Goal: Find specific page/section: Find specific page/section

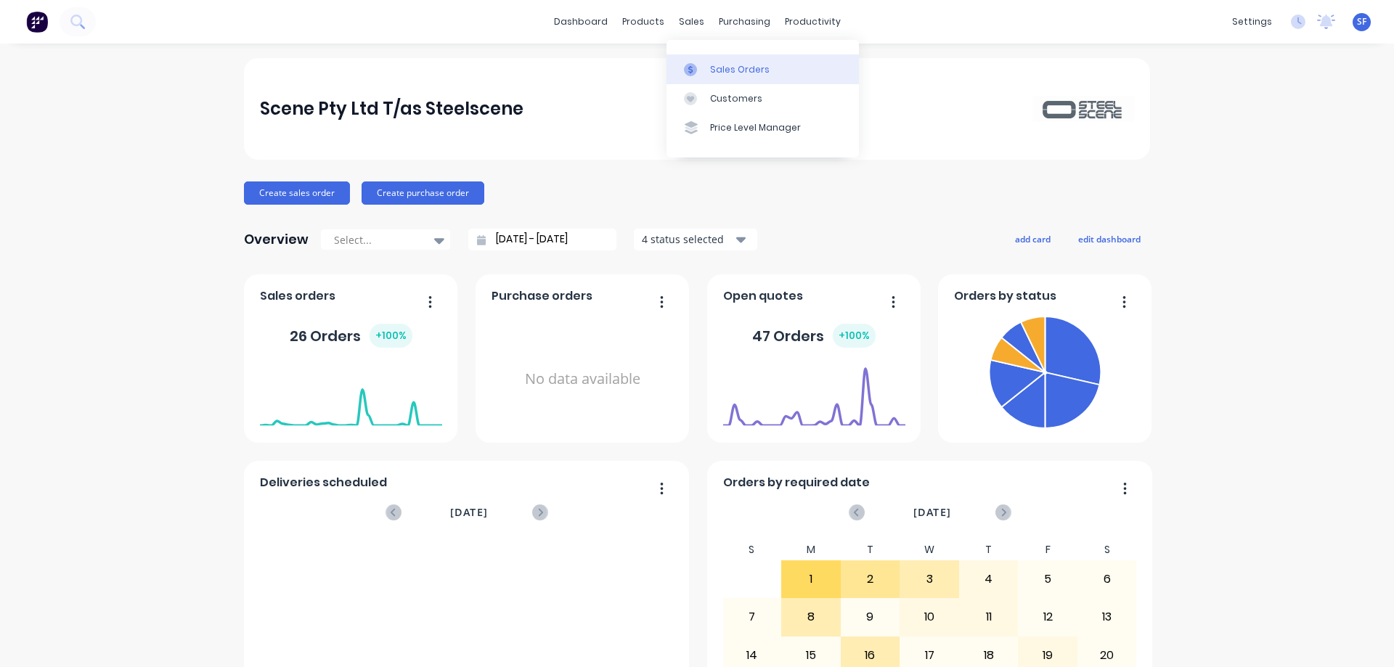
click at [721, 66] on div "Sales Orders" at bounding box center [740, 69] width 60 height 13
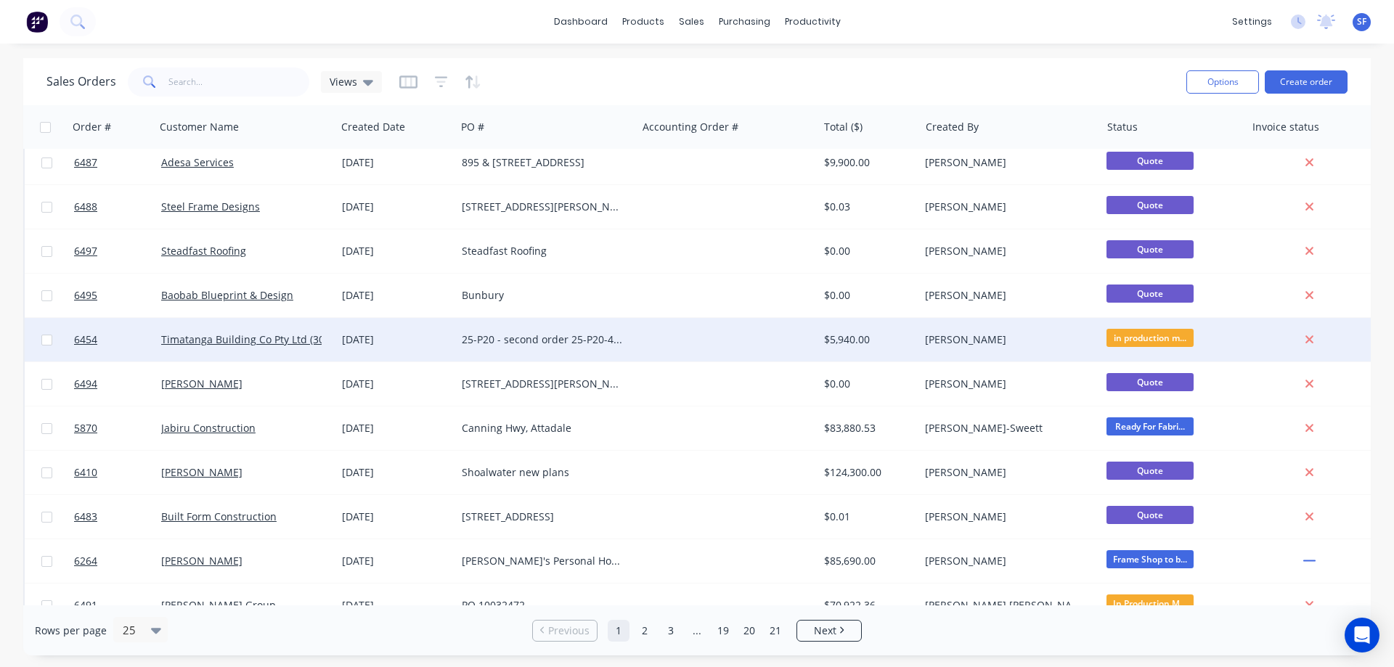
scroll to position [658, 0]
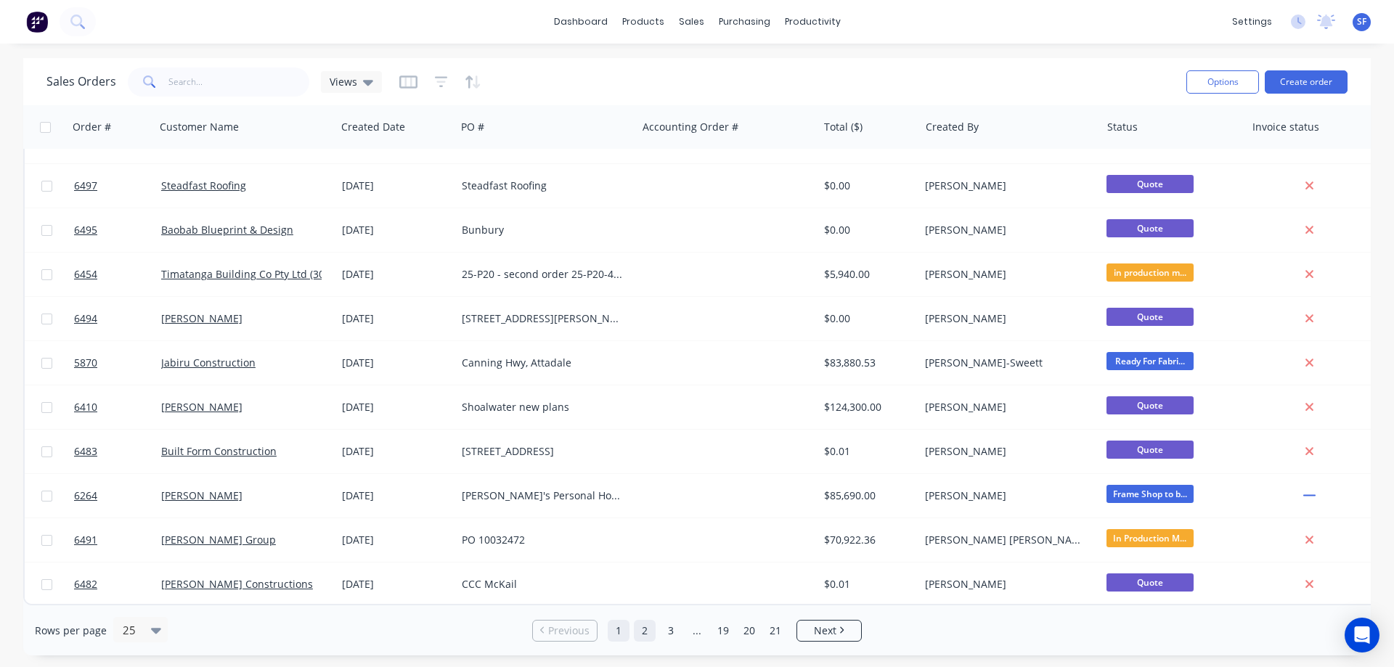
click at [648, 634] on link "2" at bounding box center [645, 631] width 22 height 22
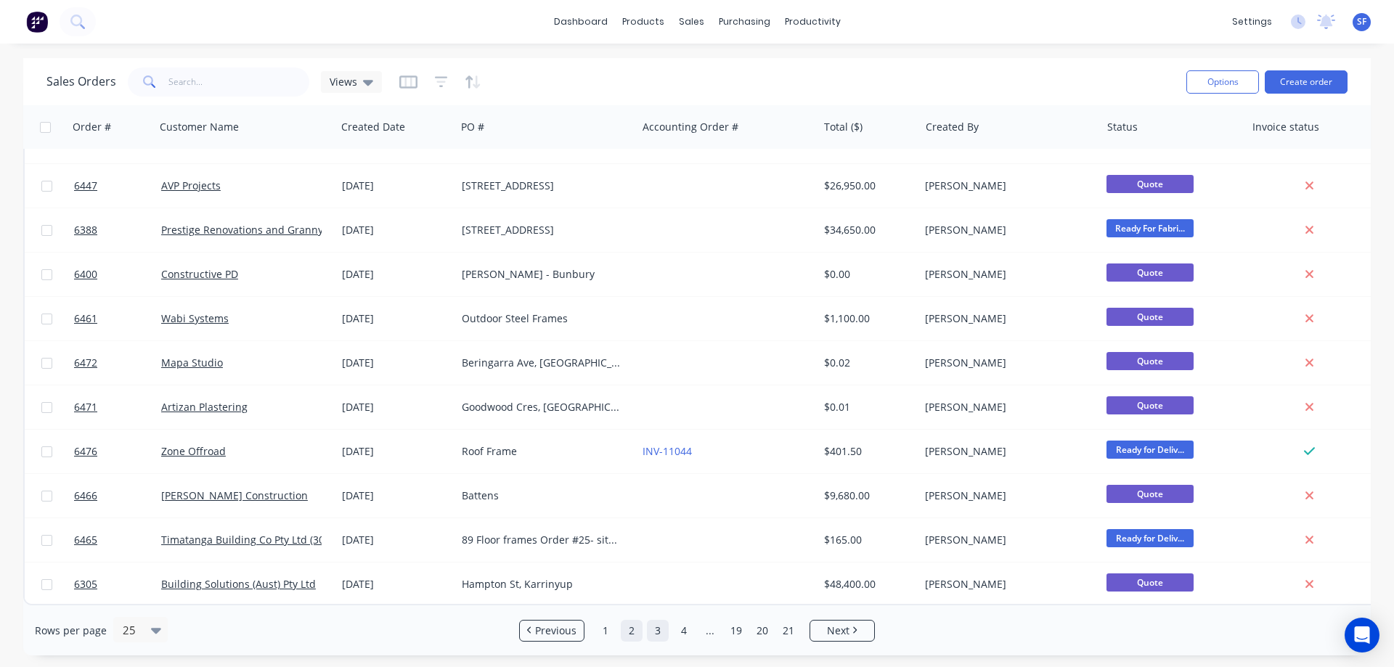
click at [660, 632] on link "3" at bounding box center [658, 631] width 22 height 22
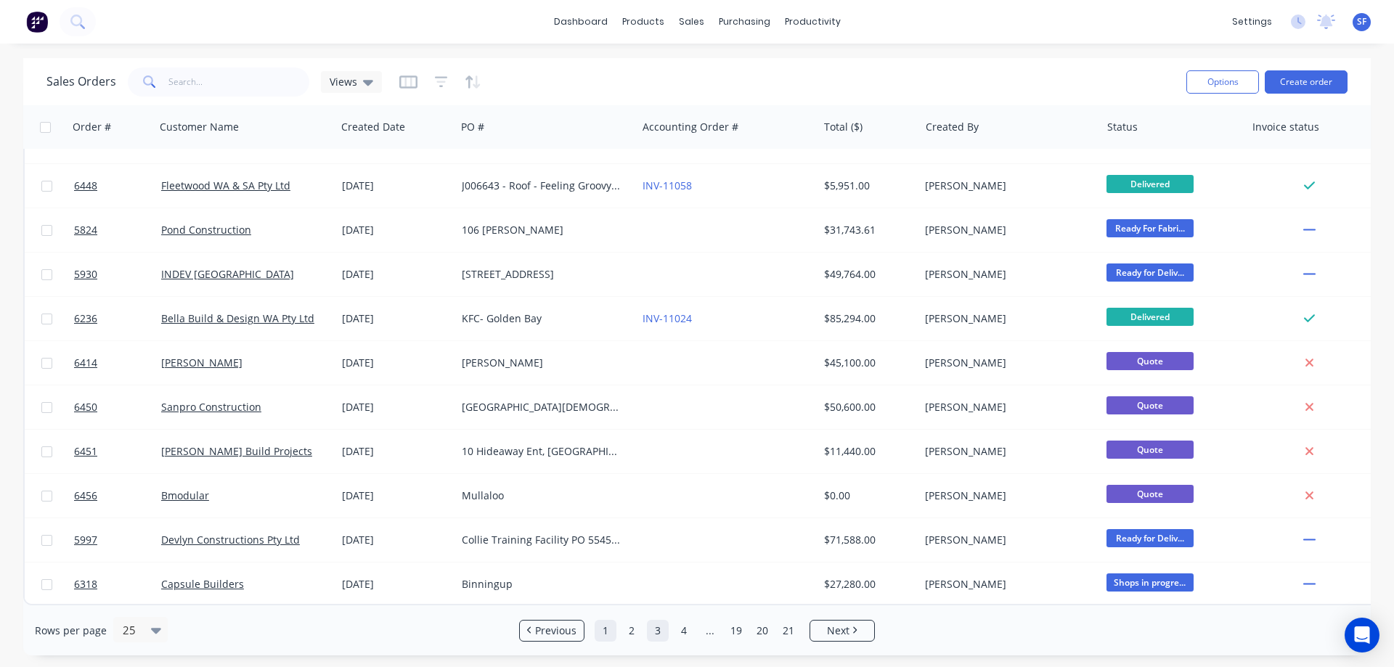
click at [608, 633] on link "1" at bounding box center [606, 631] width 22 height 22
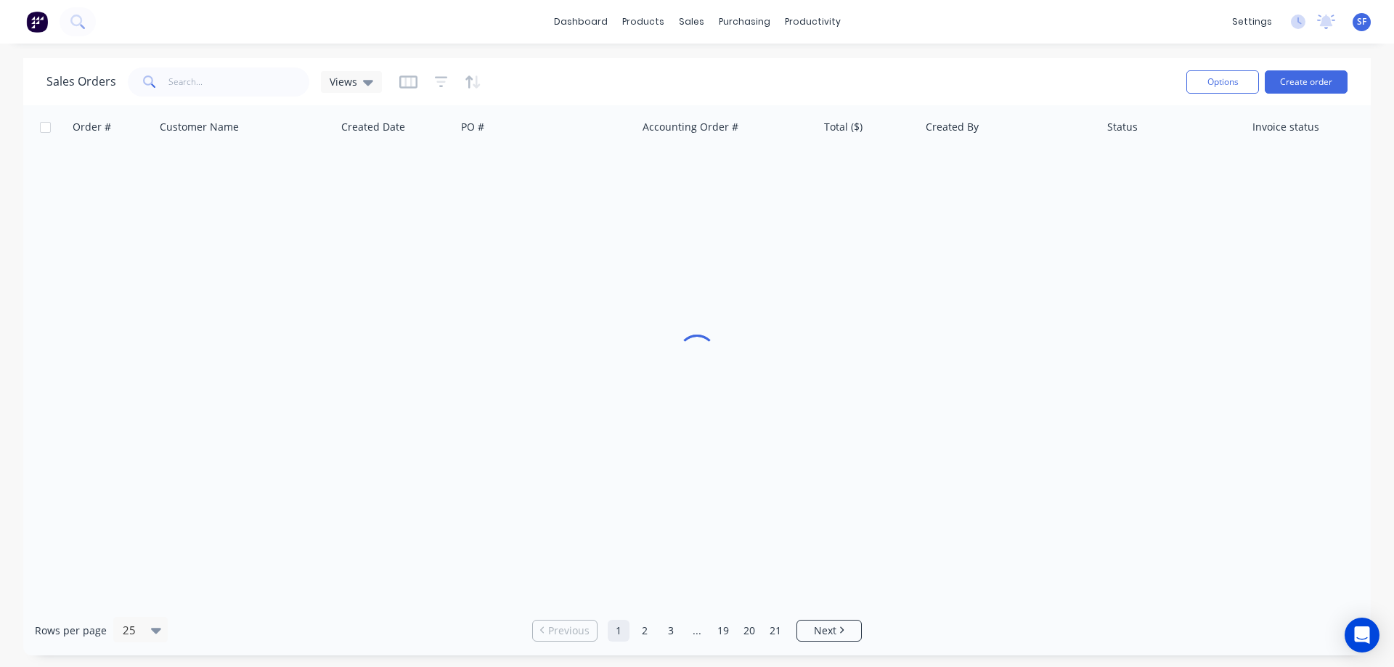
scroll to position [0, 0]
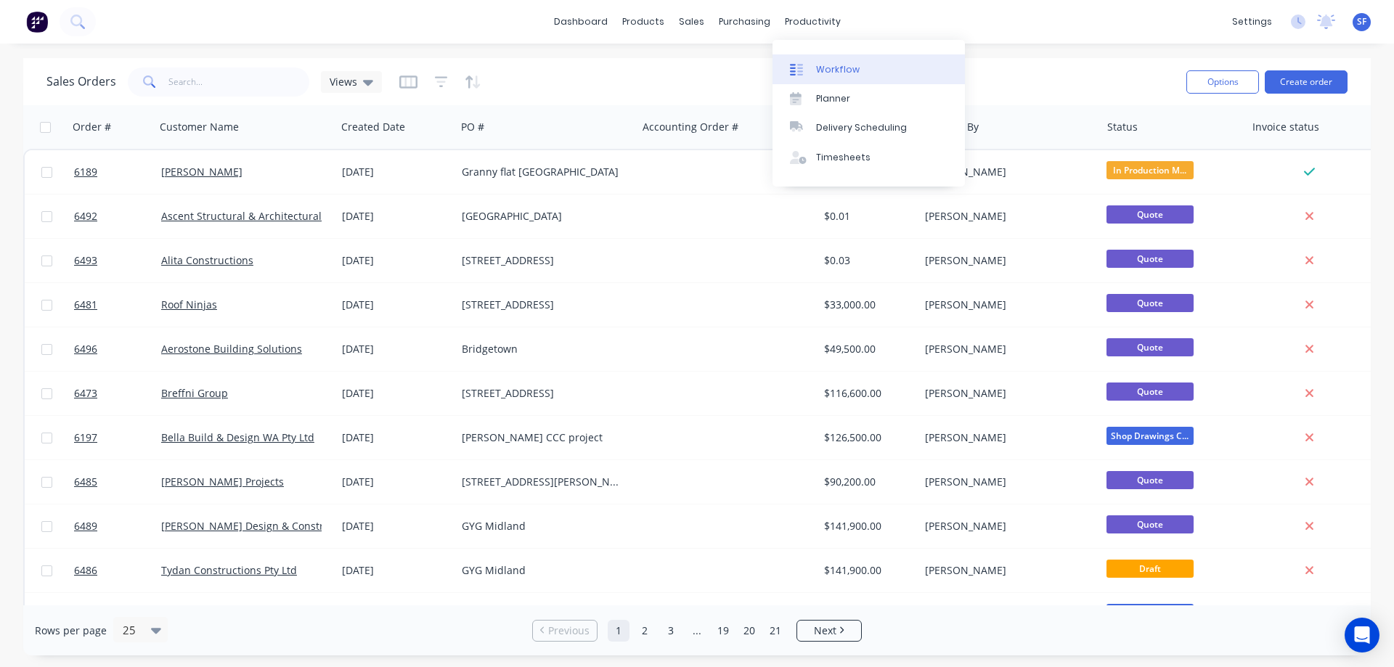
click at [845, 70] on div "Workflow" at bounding box center [838, 69] width 44 height 13
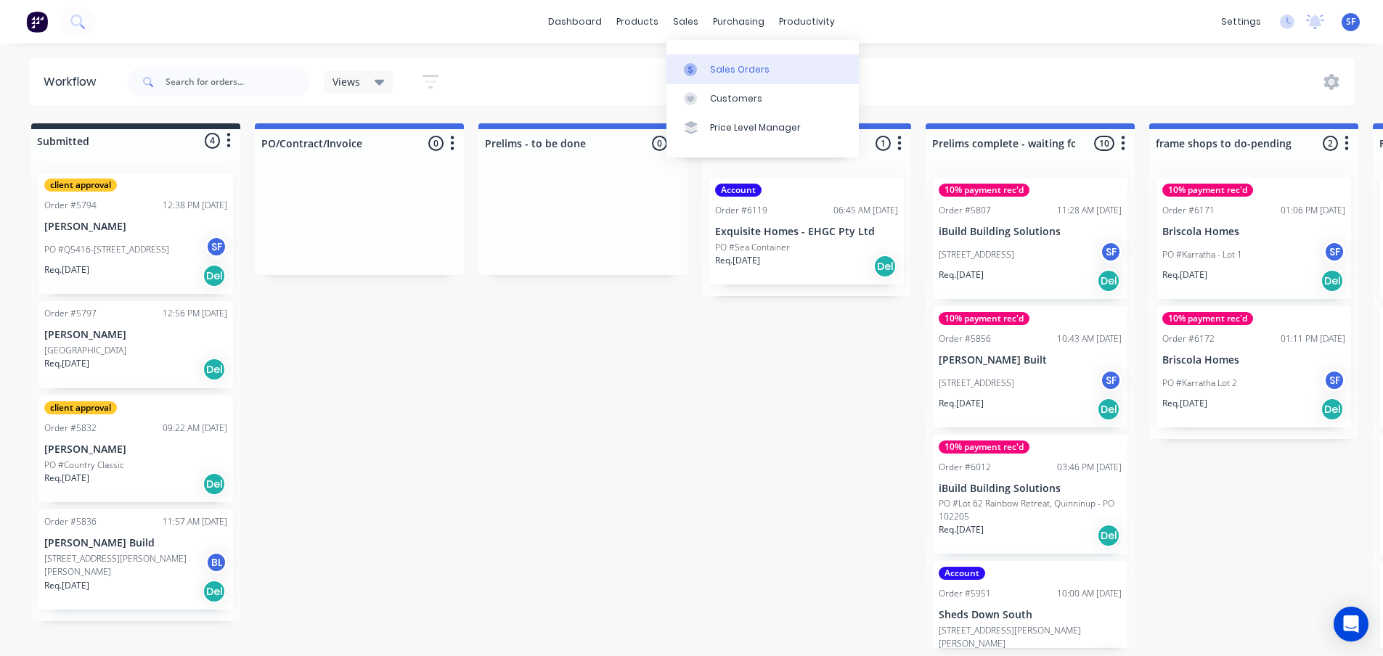
click at [731, 58] on link "Sales Orders" at bounding box center [762, 68] width 192 height 29
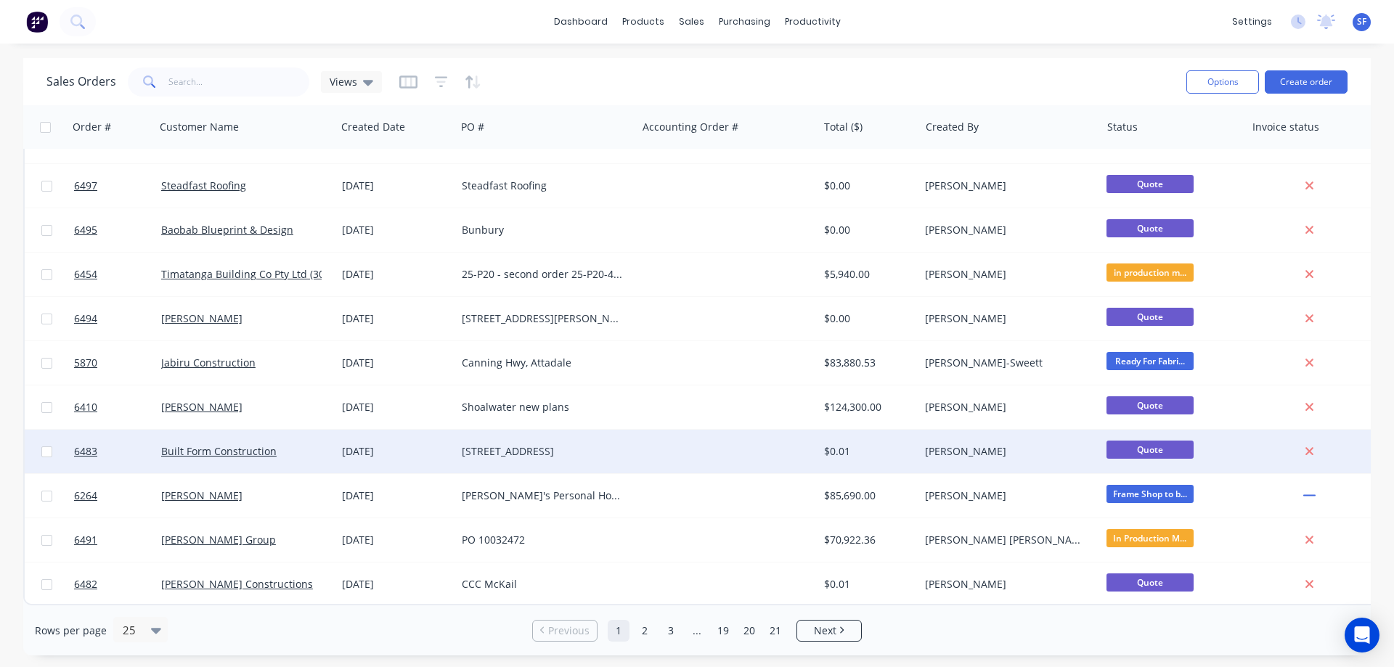
scroll to position [658, 0]
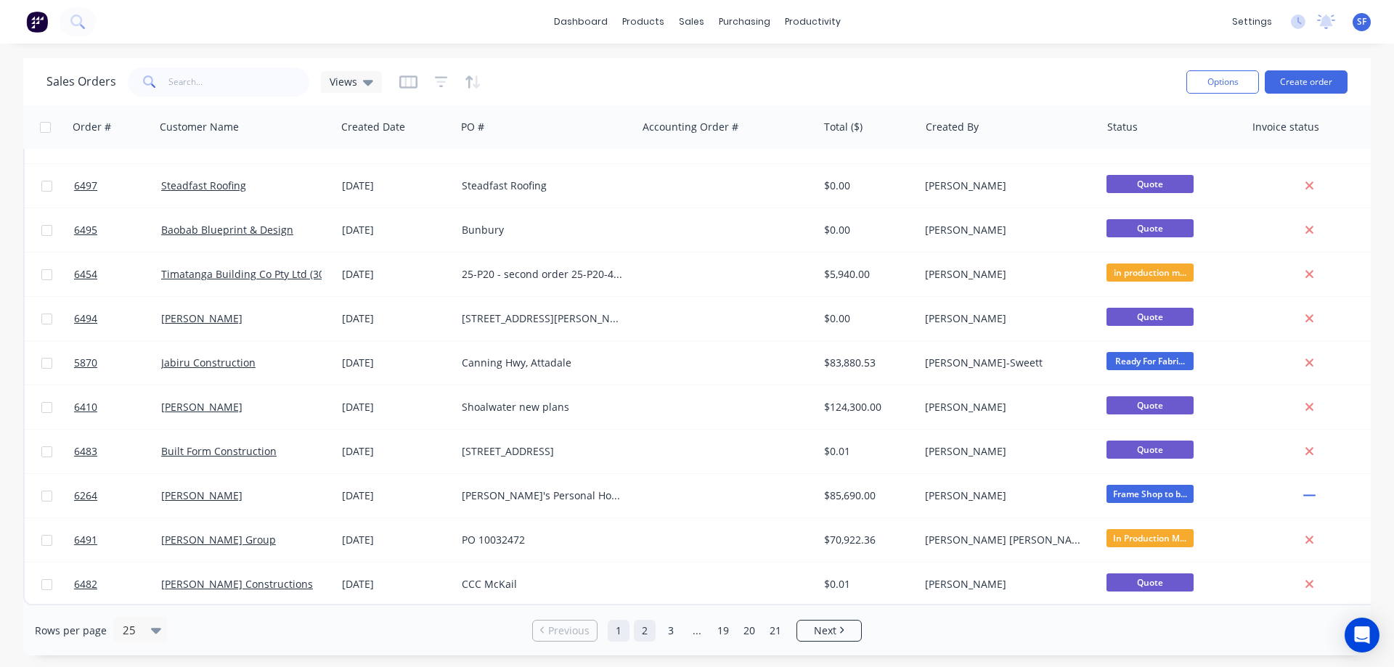
click at [638, 635] on link "2" at bounding box center [645, 631] width 22 height 22
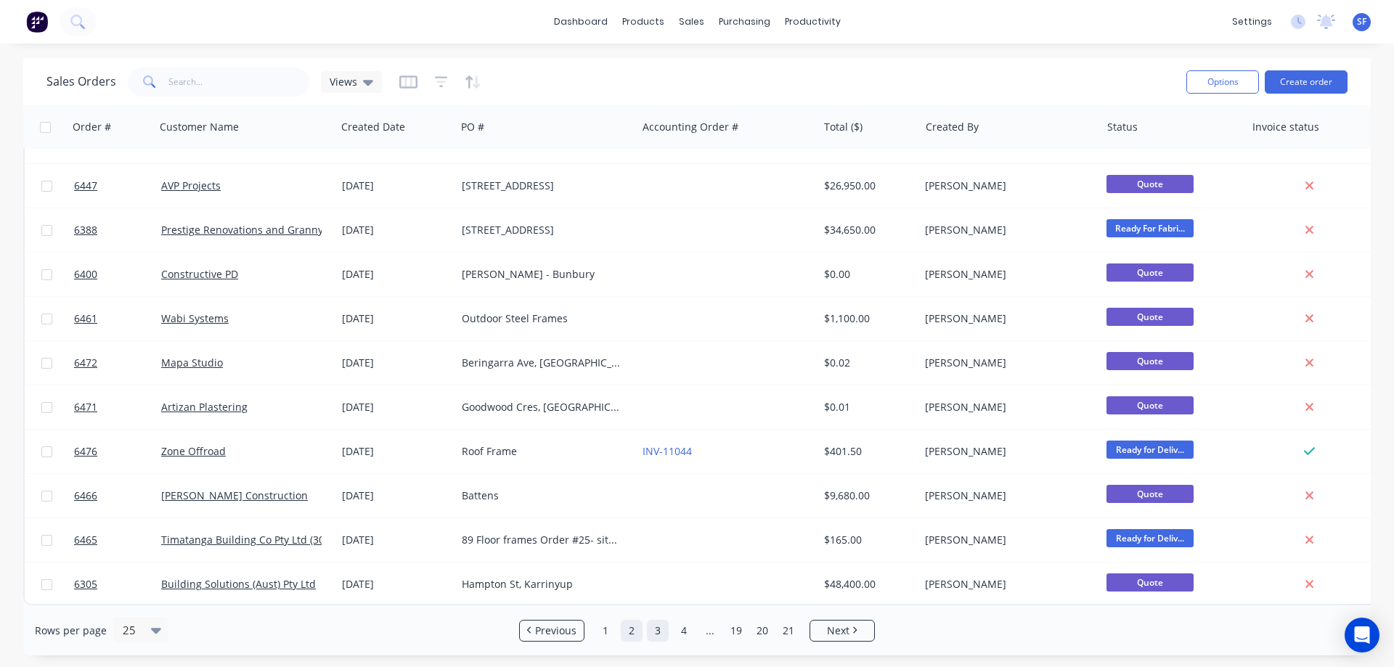
click at [656, 639] on link "3" at bounding box center [658, 631] width 22 height 22
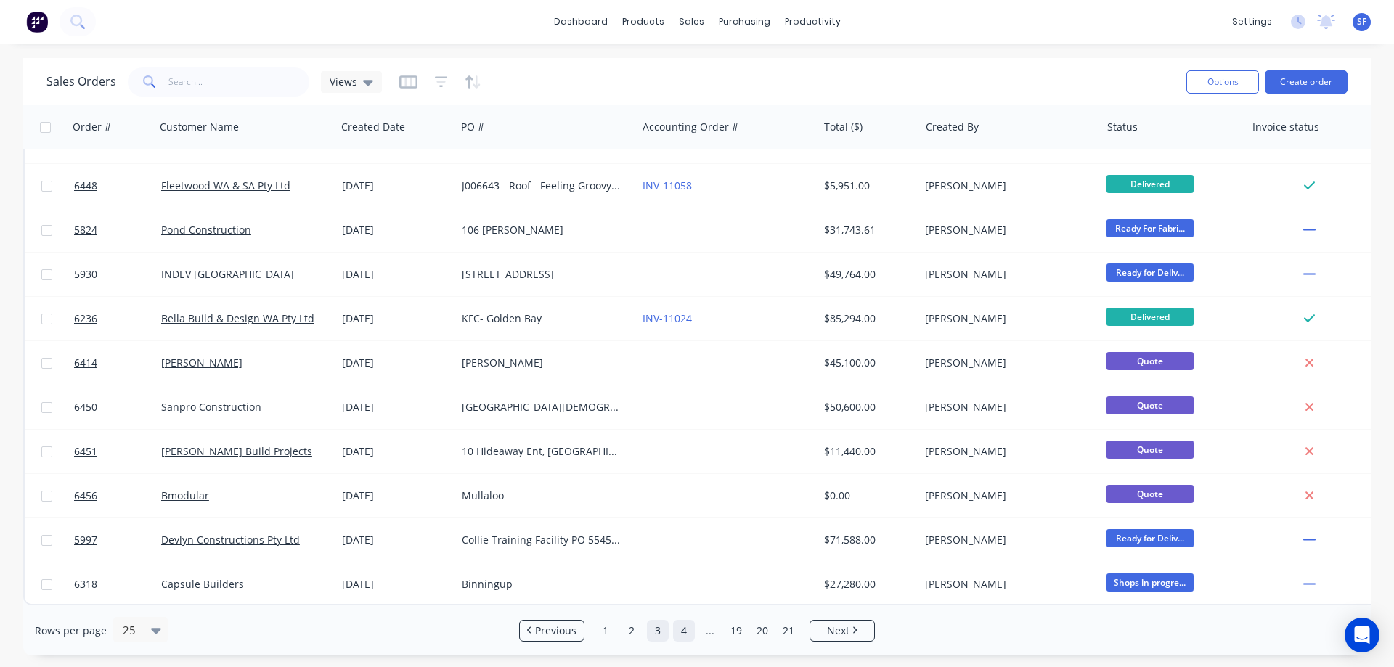
click at [682, 633] on link "4" at bounding box center [684, 631] width 22 height 22
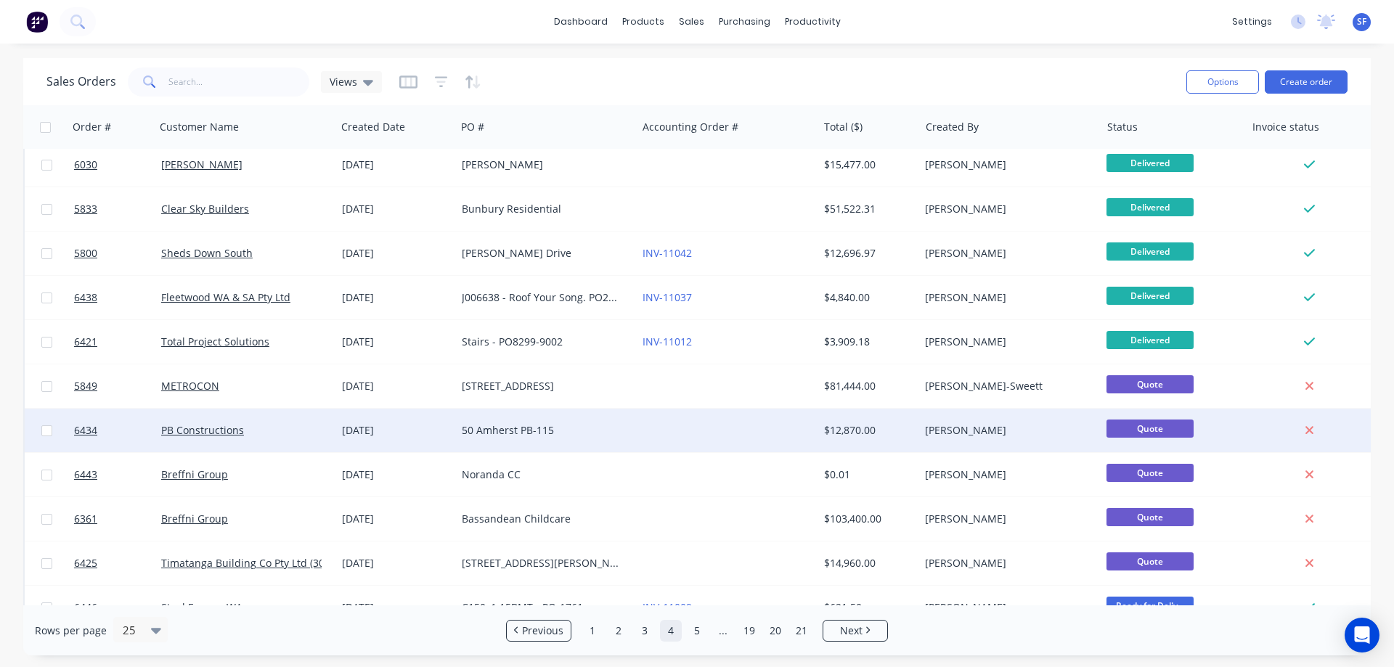
scroll to position [0, 0]
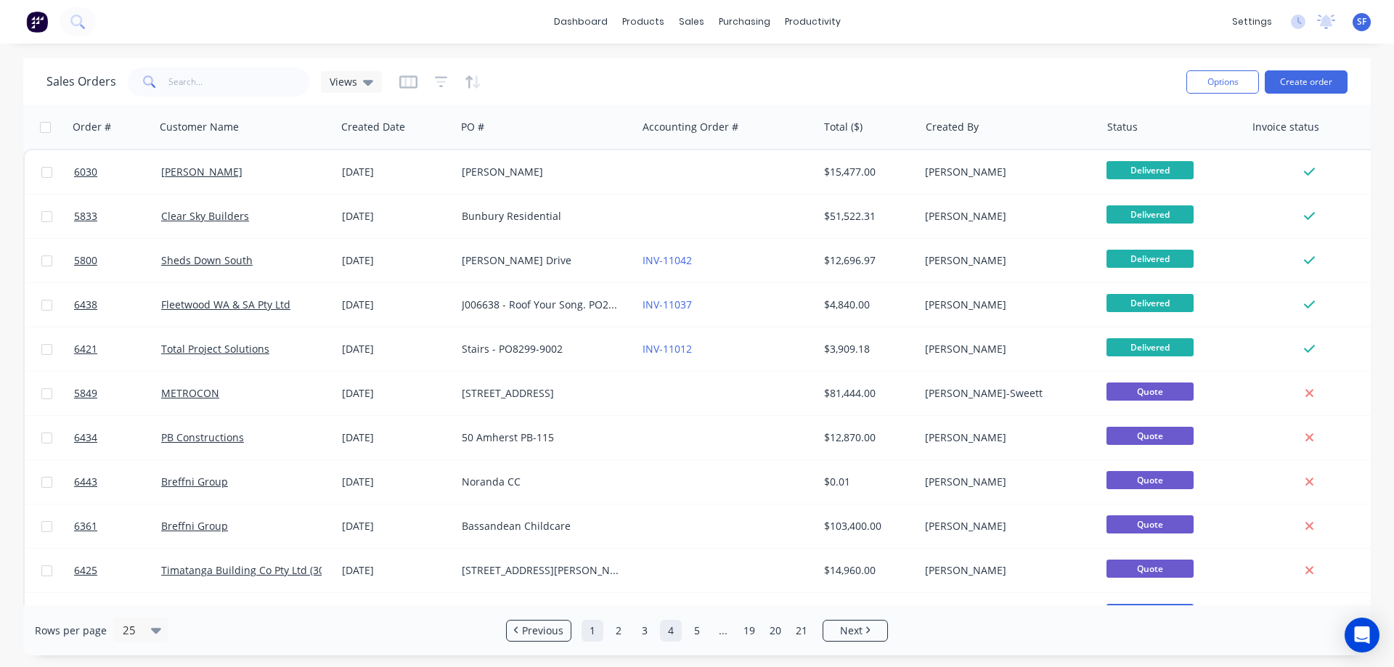
click at [595, 626] on link "1" at bounding box center [593, 631] width 22 height 22
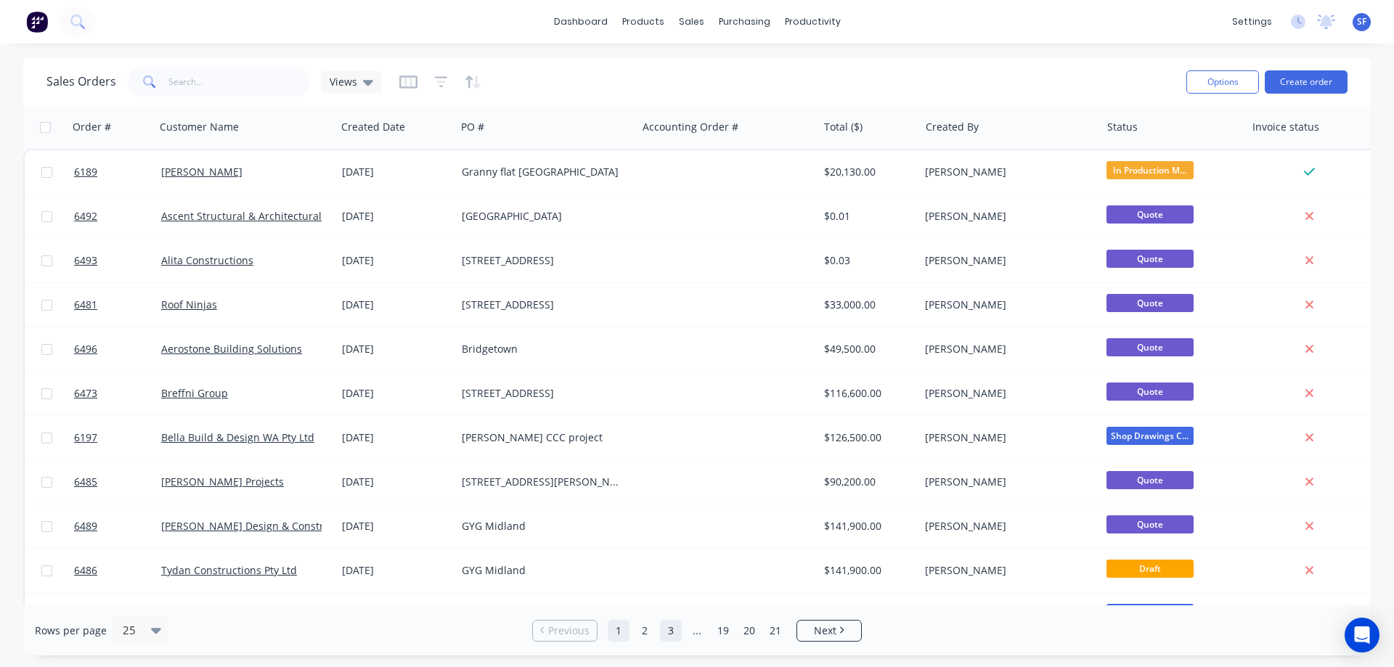
click at [676, 632] on link "3" at bounding box center [671, 631] width 22 height 22
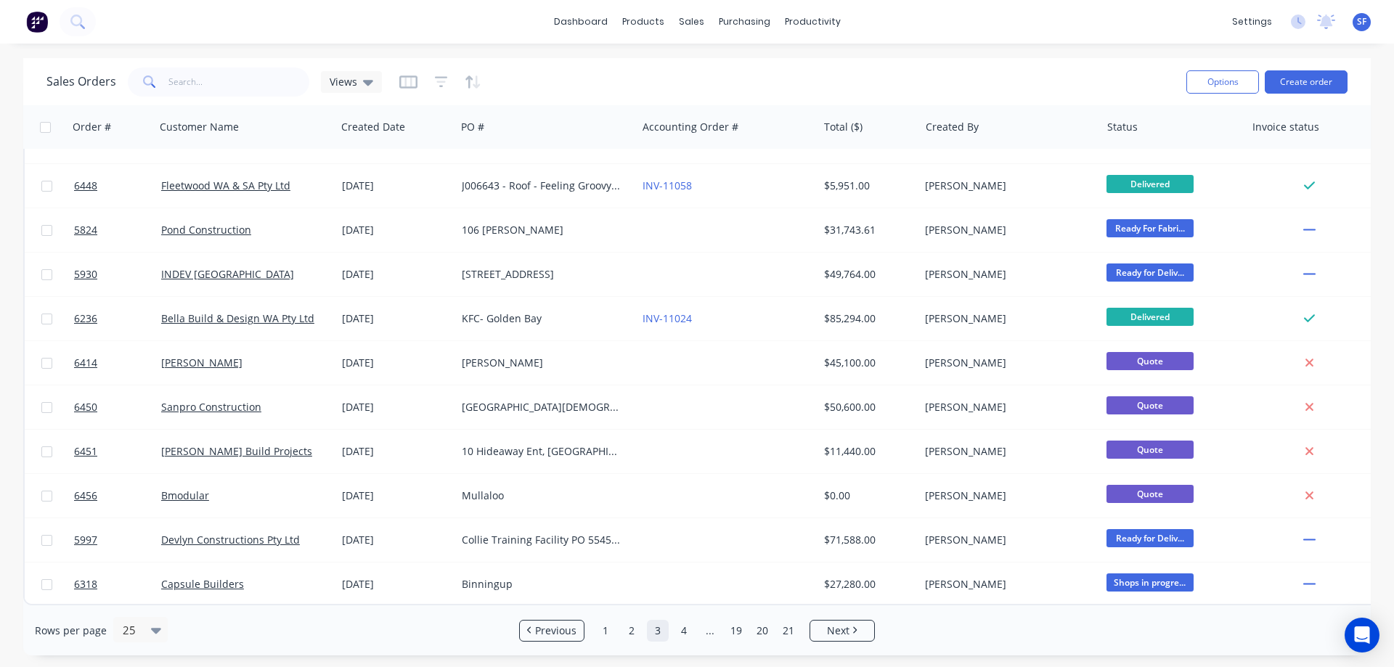
scroll to position [658, 20]
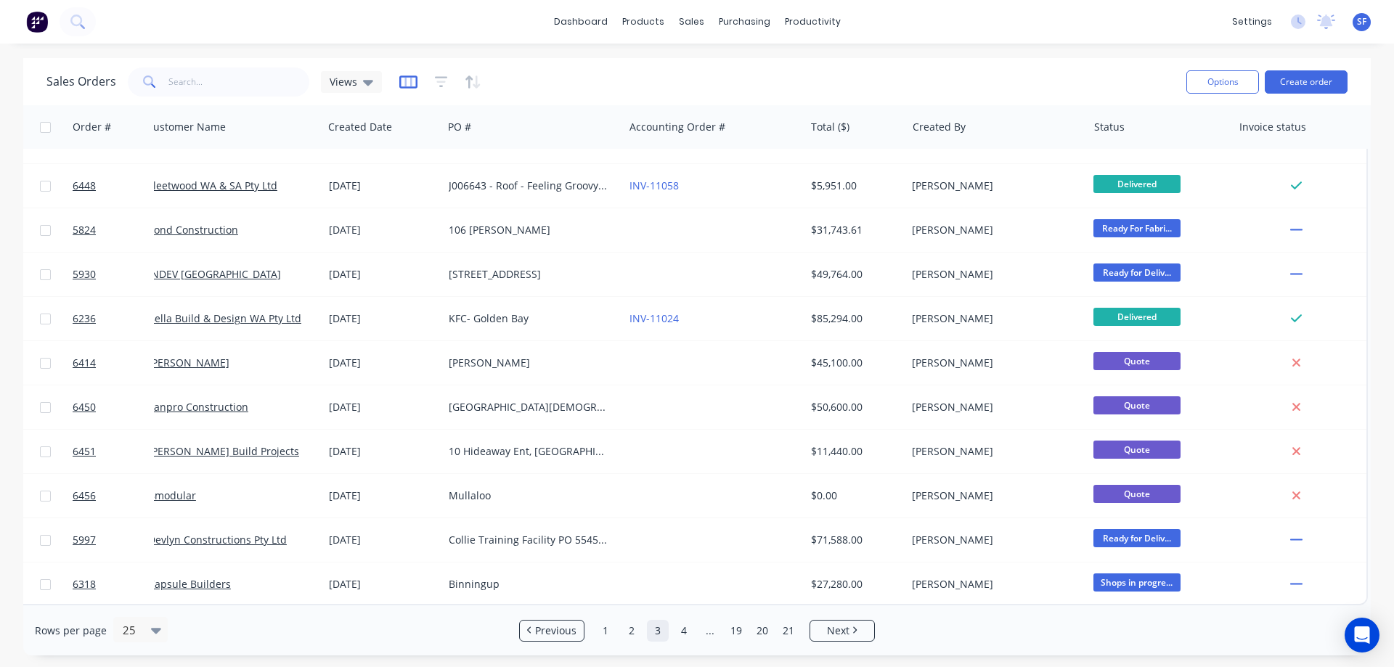
click at [400, 79] on icon "button" at bounding box center [408, 82] width 18 height 15
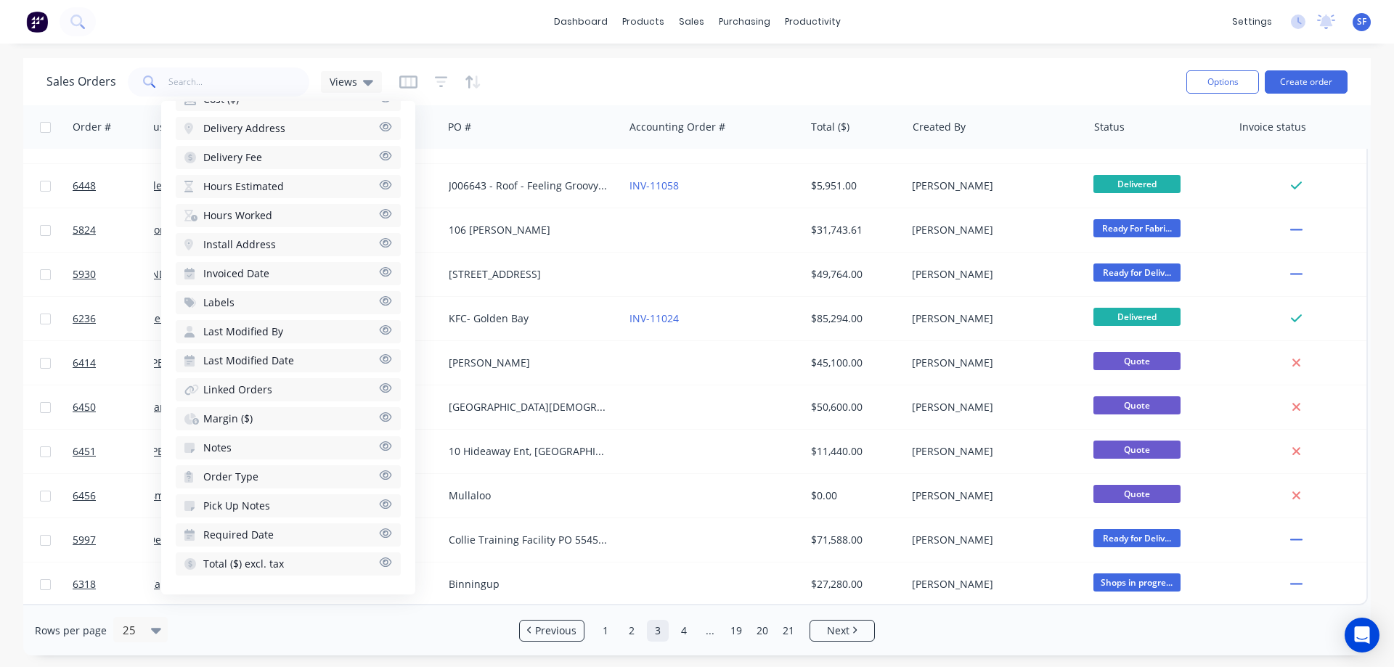
scroll to position [478, 0]
click at [253, 448] on button "Notes" at bounding box center [288, 446] width 225 height 23
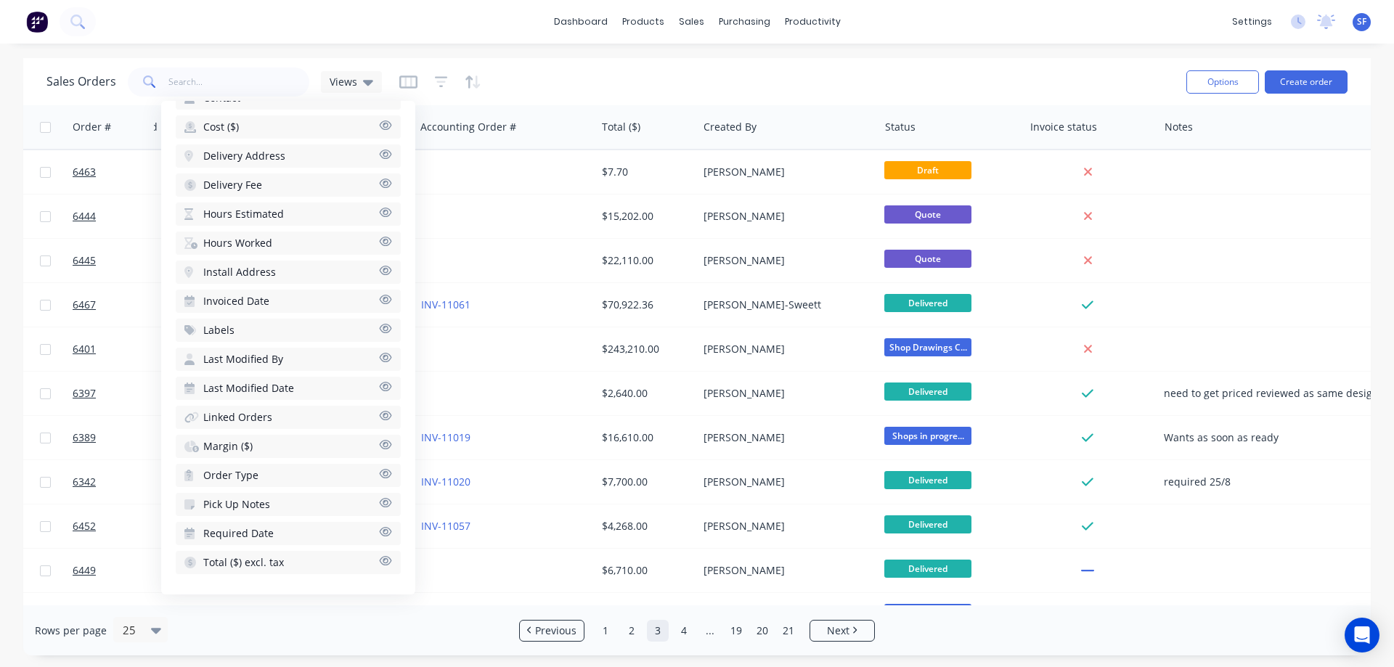
scroll to position [0, 229]
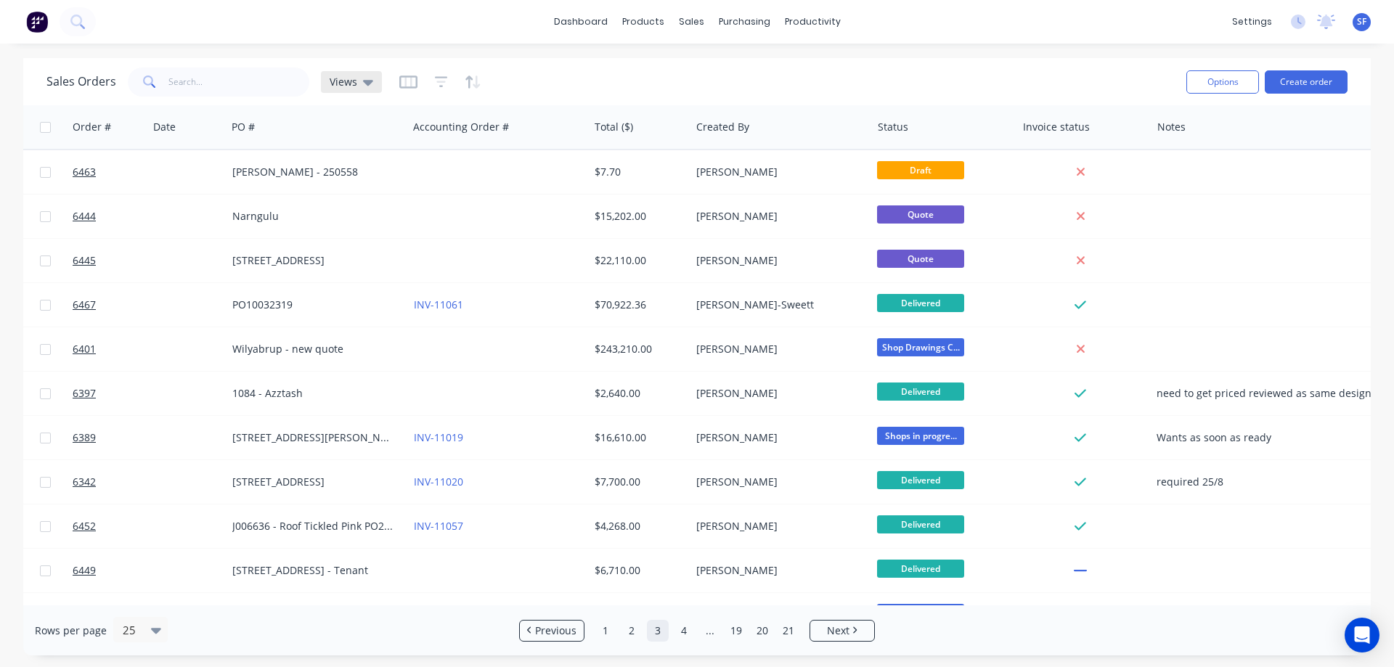
click at [357, 80] on div "Views" at bounding box center [352, 82] width 44 height 13
click at [376, 83] on div "Views" at bounding box center [351, 82] width 61 height 22
click at [614, 83] on div "Sales Orders Views" at bounding box center [610, 82] width 1128 height 36
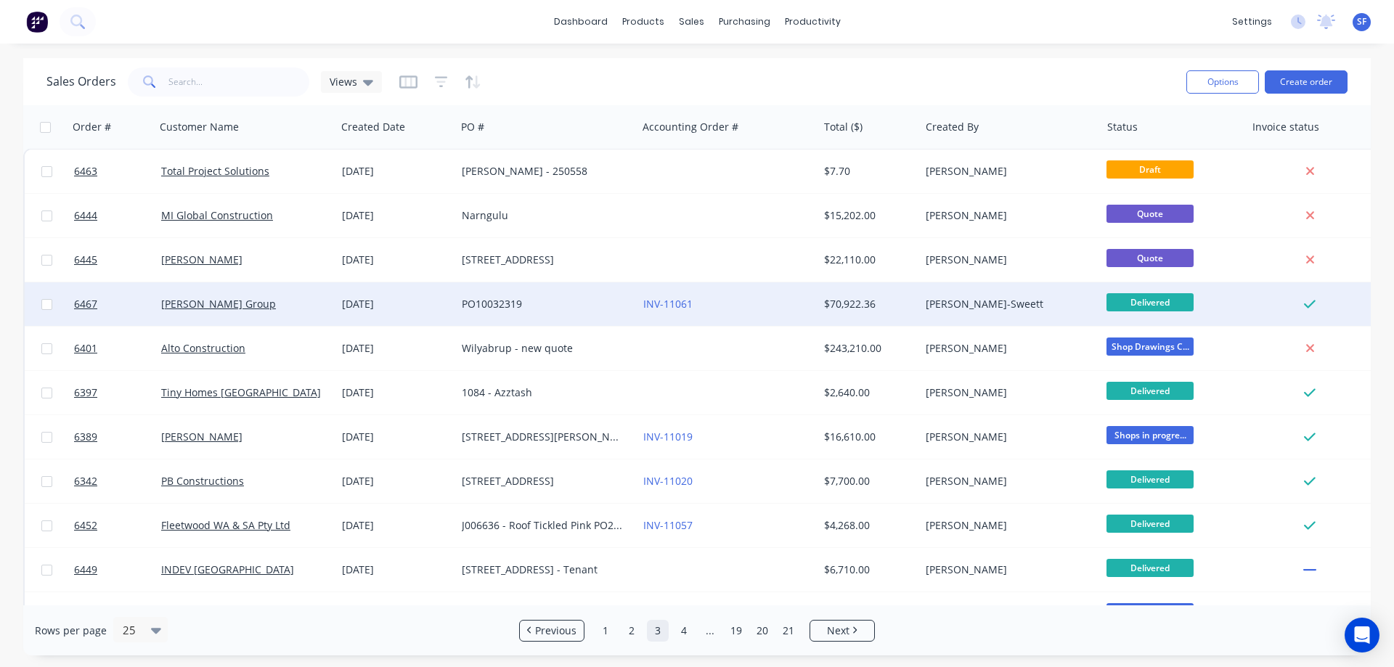
scroll to position [0, 0]
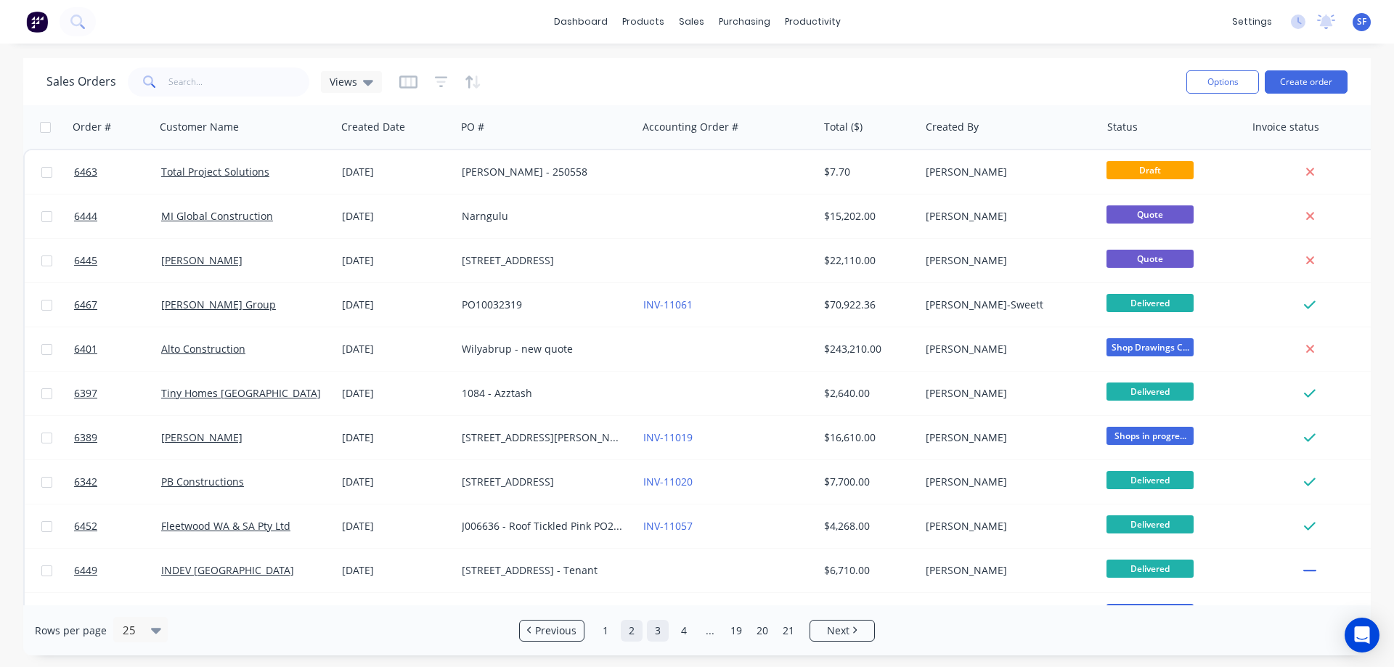
click at [635, 632] on link "2" at bounding box center [632, 631] width 22 height 22
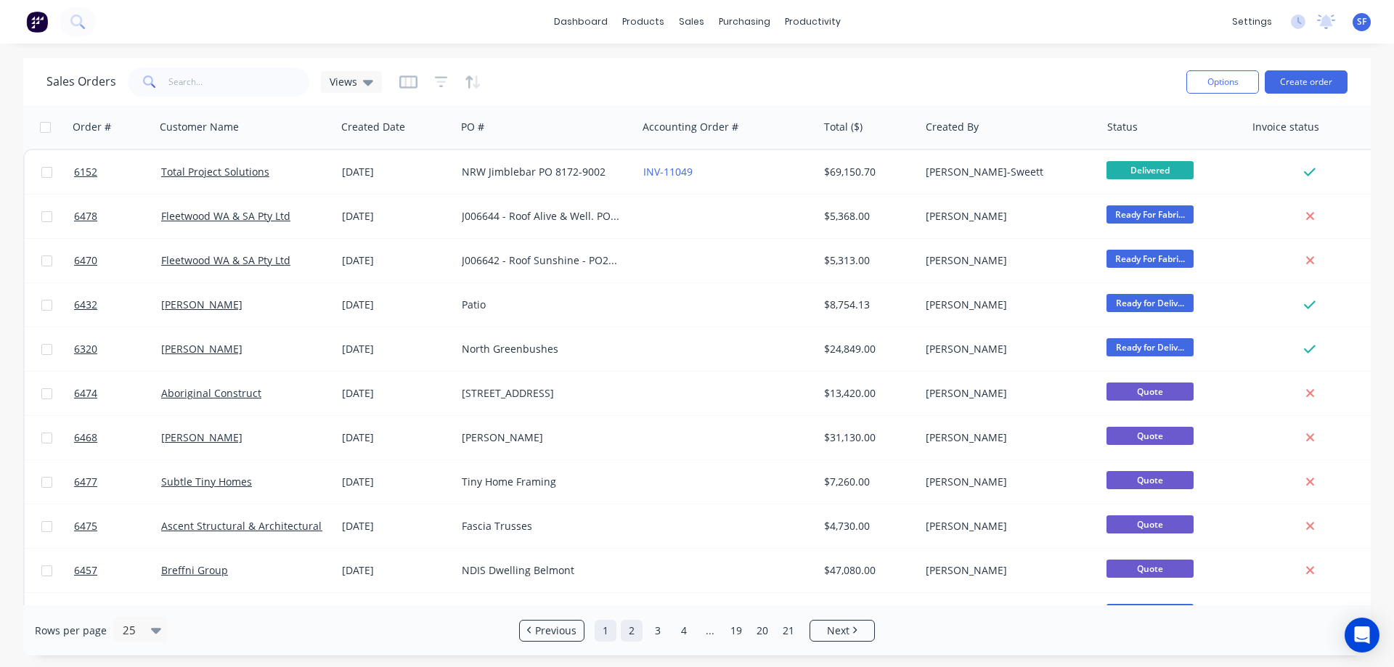
click at [609, 631] on link "1" at bounding box center [606, 631] width 22 height 22
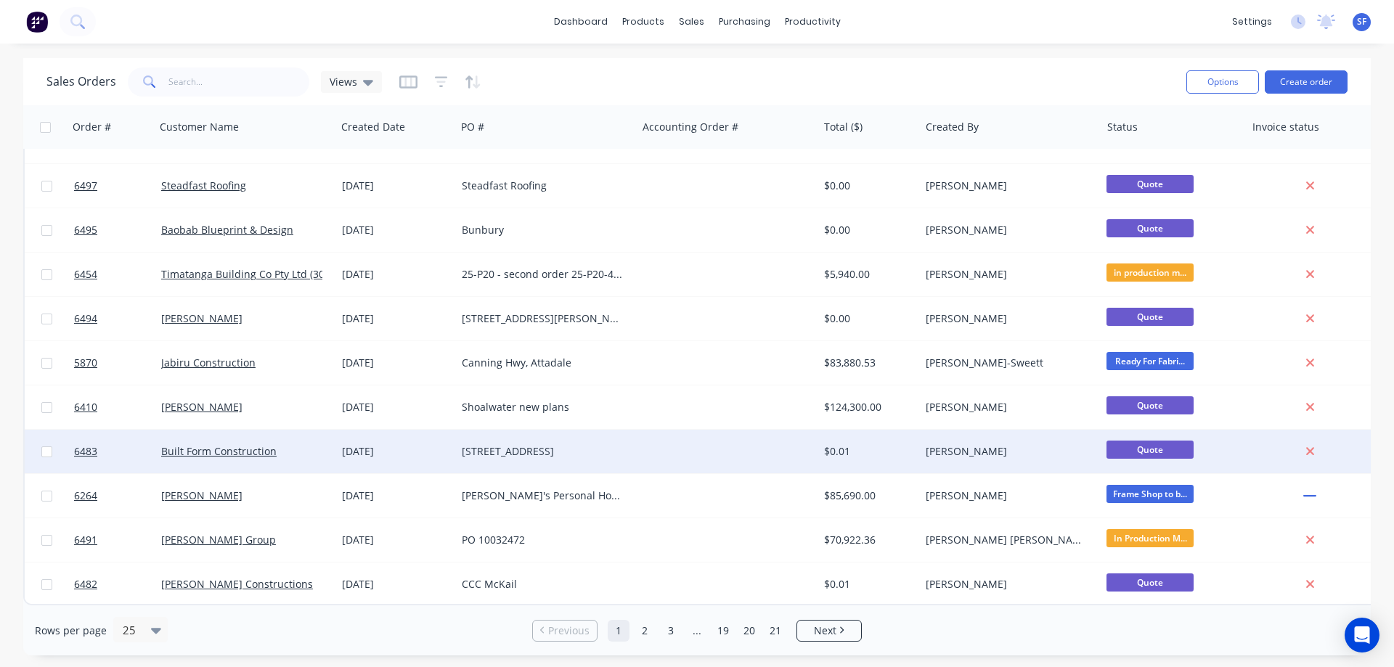
scroll to position [658, 0]
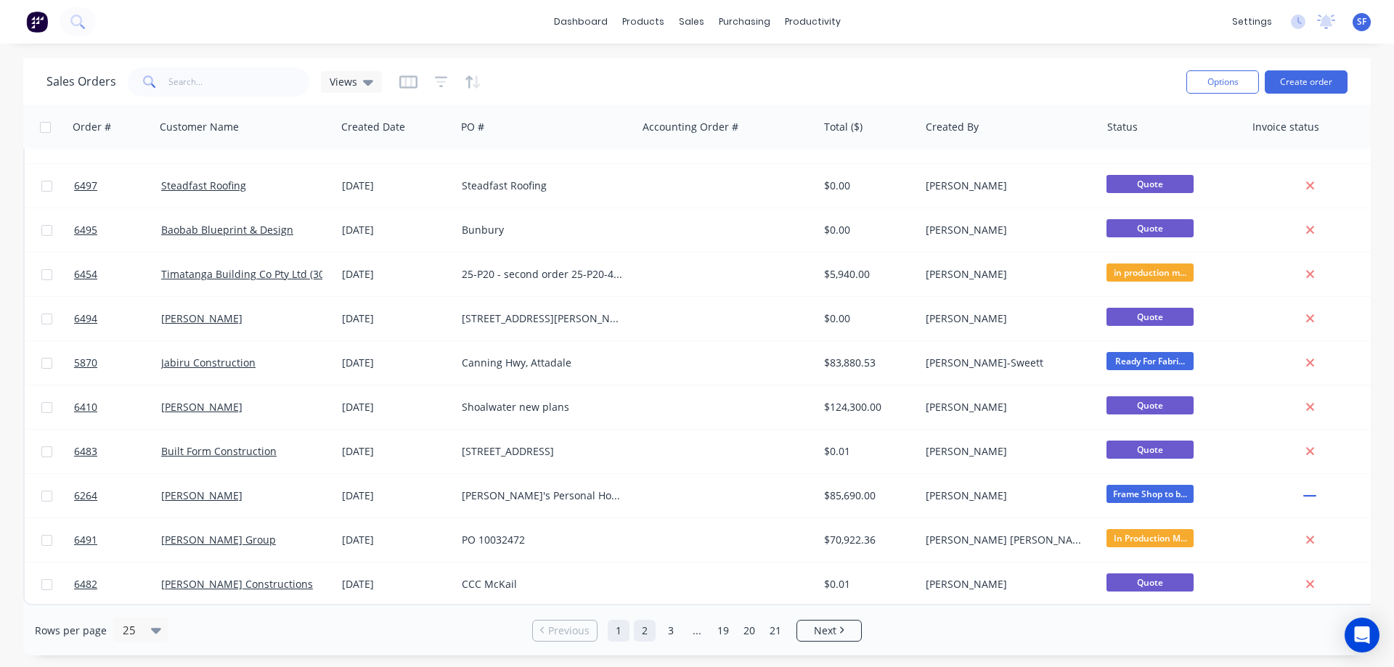
click at [647, 636] on link "2" at bounding box center [645, 631] width 22 height 22
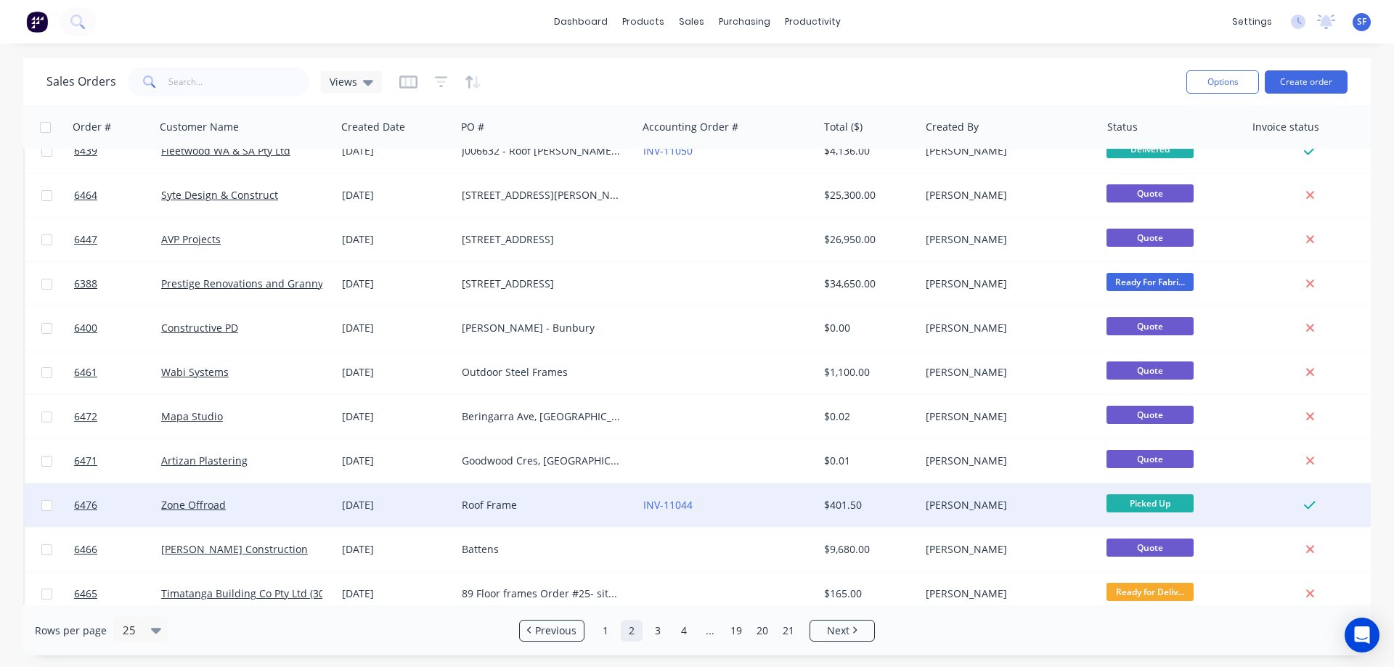
scroll to position [653, 0]
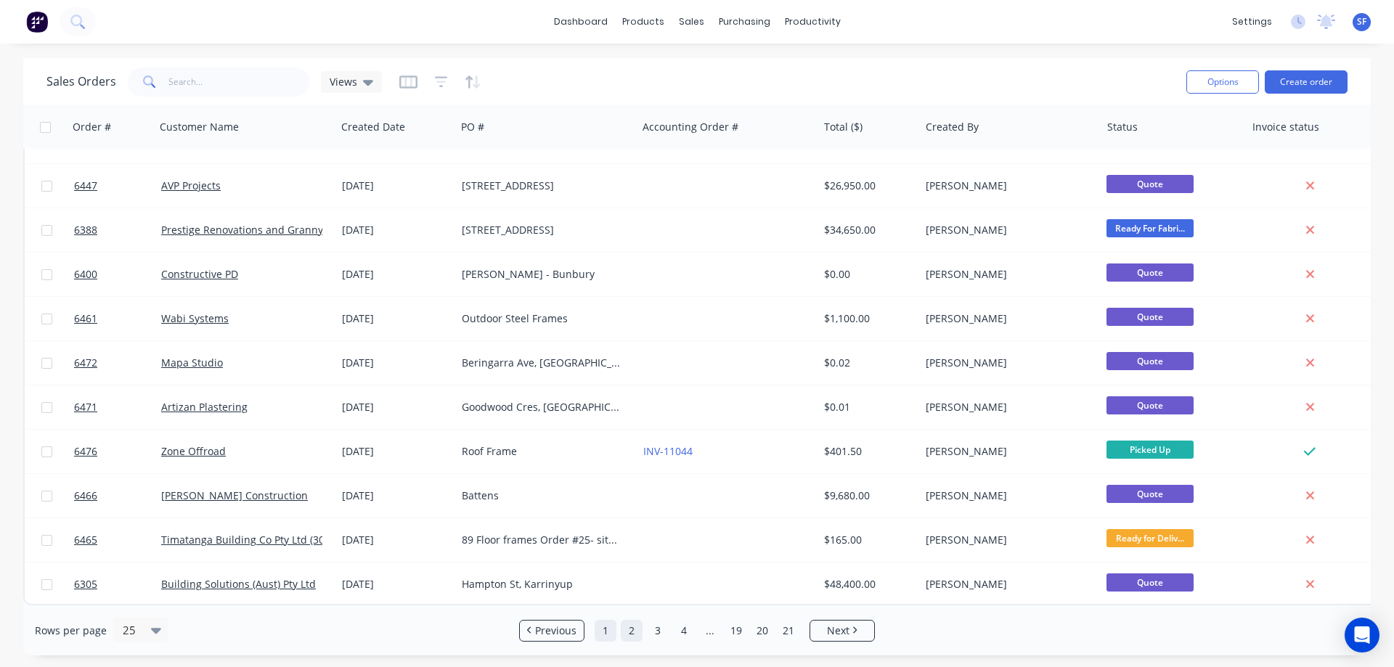
click at [612, 632] on link "1" at bounding box center [606, 631] width 22 height 22
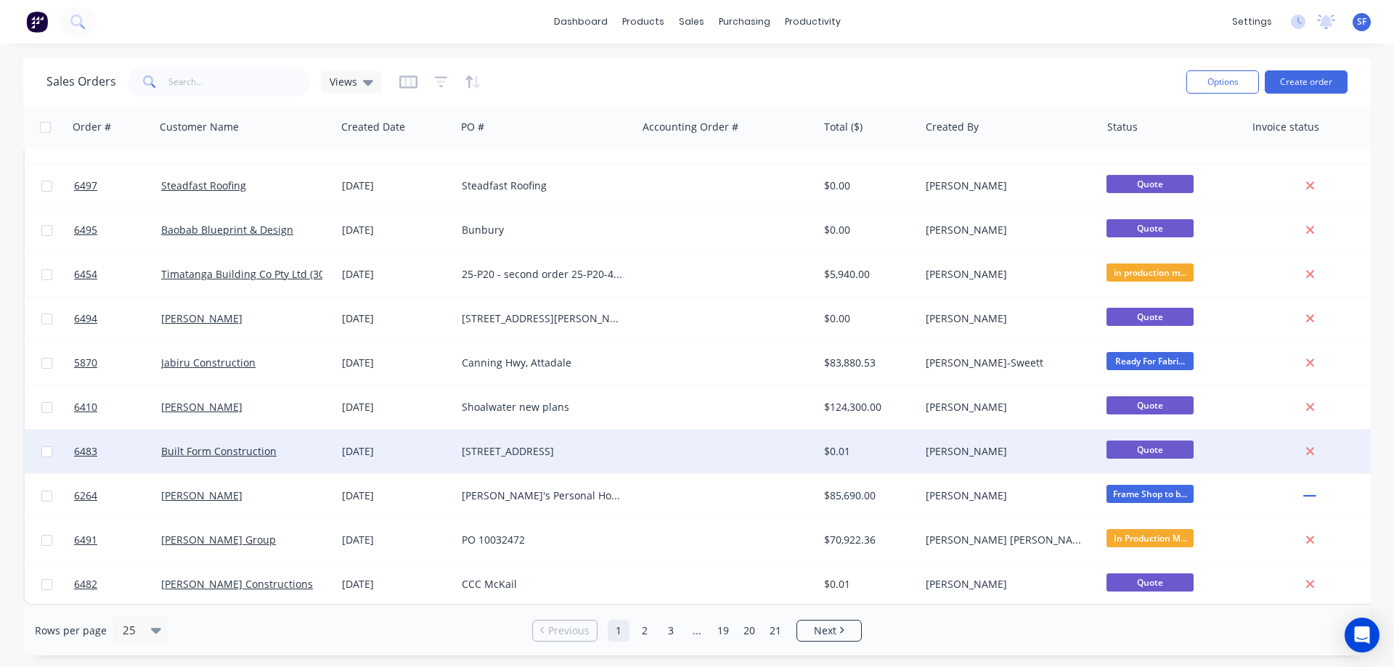
scroll to position [658, 0]
